Goal: Transaction & Acquisition: Book appointment/travel/reservation

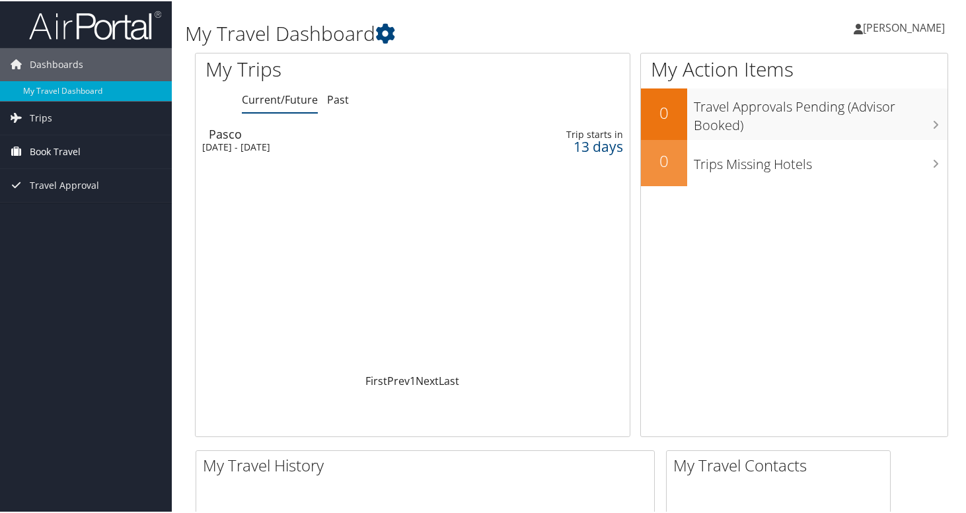
click at [50, 144] on span "Book Travel" at bounding box center [55, 150] width 51 height 33
click at [80, 202] on link "Book/Manage Online Trips" at bounding box center [86, 197] width 172 height 20
